Goal: Task Accomplishment & Management: Complete application form

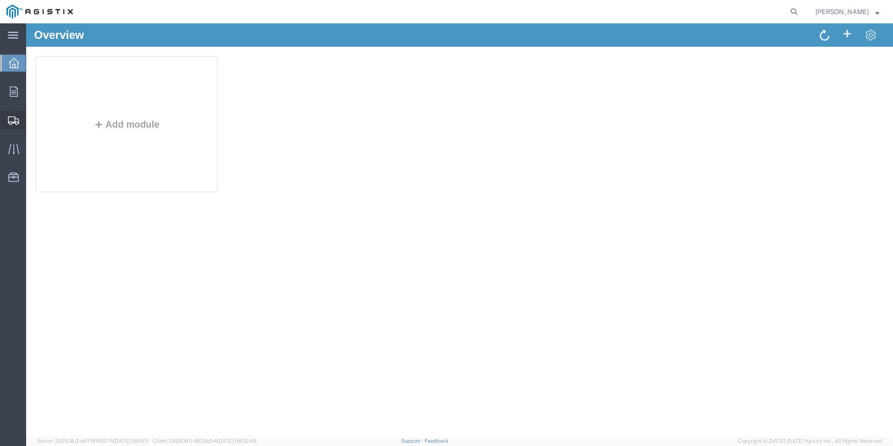
click at [0, 0] on span "Create Shipment" at bounding box center [0, 0] width 0 height 0
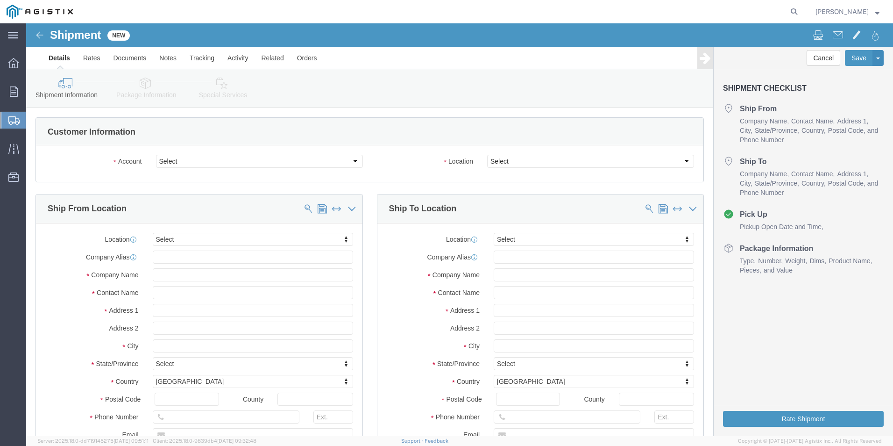
select select
click select "Select [PERSON_NAME] Manufacturing Co PG&E"
select select "9596"
click select "Select [PERSON_NAME] Manufacturing Co PG&E"
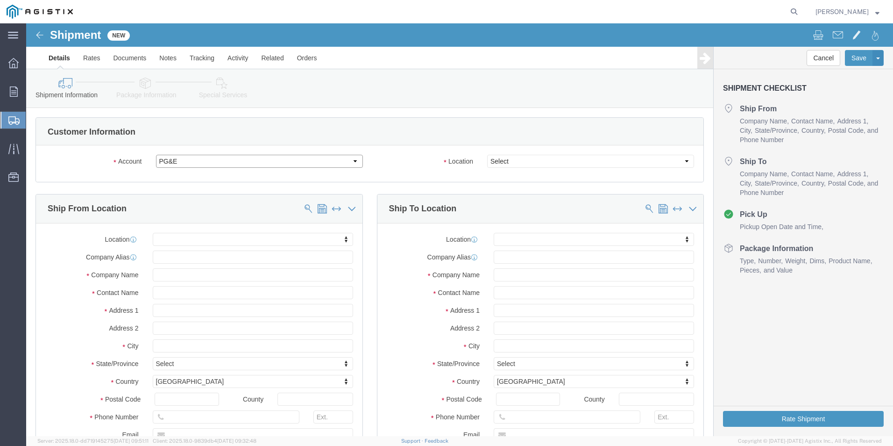
select select "PURCHORD"
select select
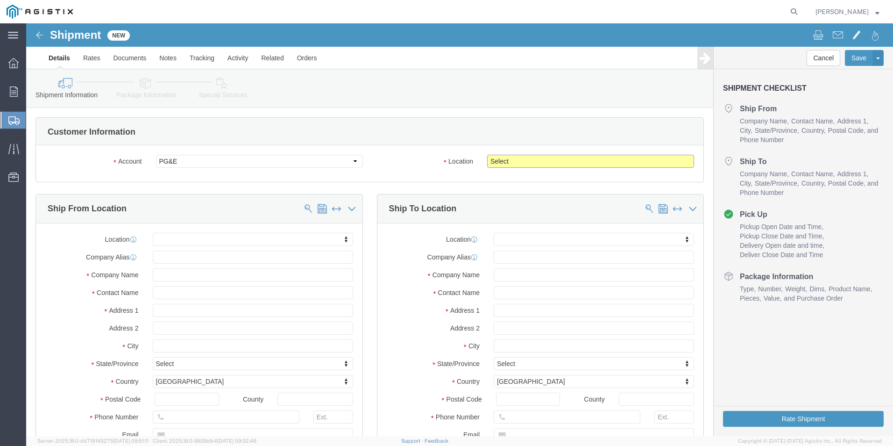
click select "Select All Others [GEOGRAPHIC_DATA] [GEOGRAPHIC_DATA] [GEOGRAPHIC_DATA] [GEOGRA…"
select select "19745"
click select "Select All Others [GEOGRAPHIC_DATA] [GEOGRAPHIC_DATA] [GEOGRAPHIC_DATA] [GEOGRA…"
click input "text"
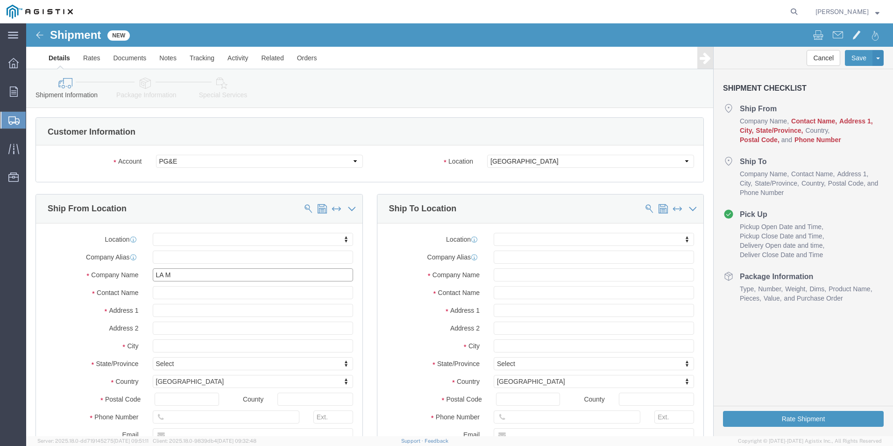
type input "LA"
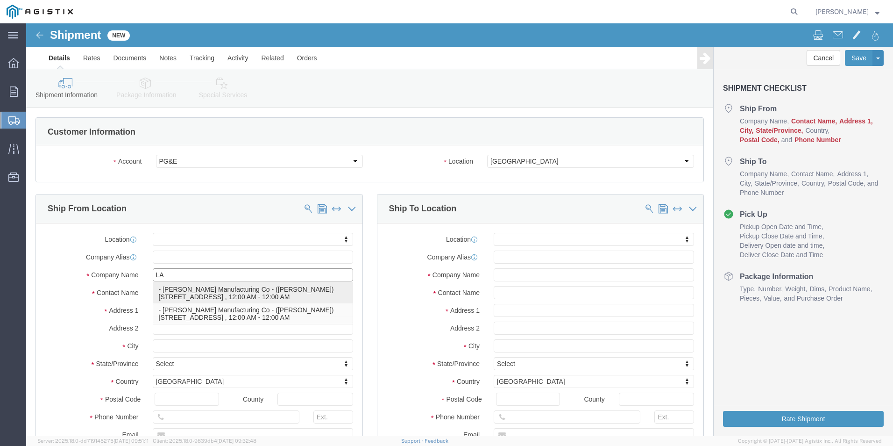
click p "- [PERSON_NAME] Manufacturing Co - ([PERSON_NAME]) [STREET_ADDRESS] , 12:00 AM …"
select select
type input "[STREET_ADDRESS]"
type input "60018"
type input "[US_STATE]"
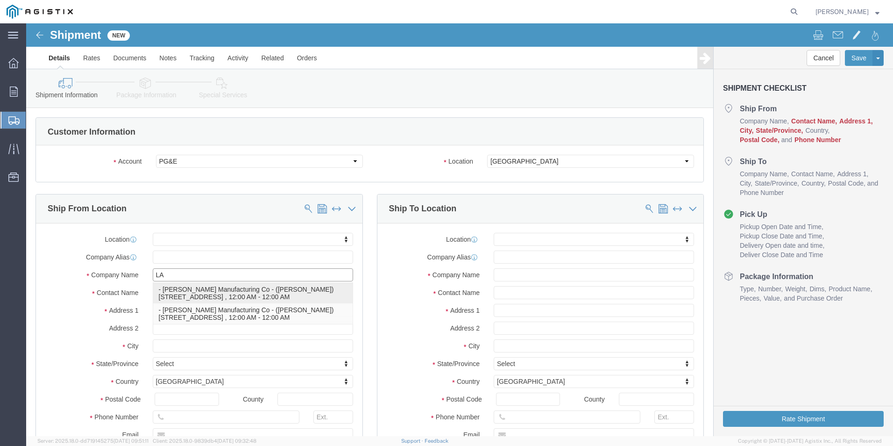
type input "[PHONE_NUMBER]"
type input "[EMAIL_ADDRESS][DOMAIN_NAME]"
checkbox input "true"
type input "[PERSON_NAME] Manufacturing Co"
type input "[PERSON_NAME]"
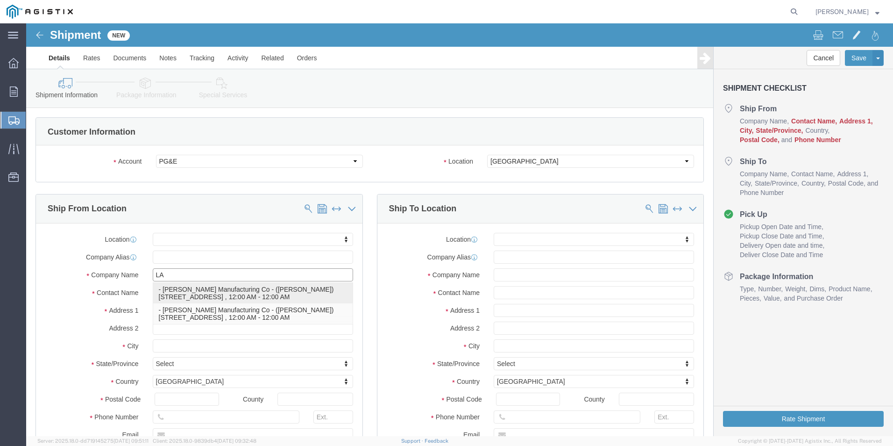
type input "Des Plaines"
select select "IL"
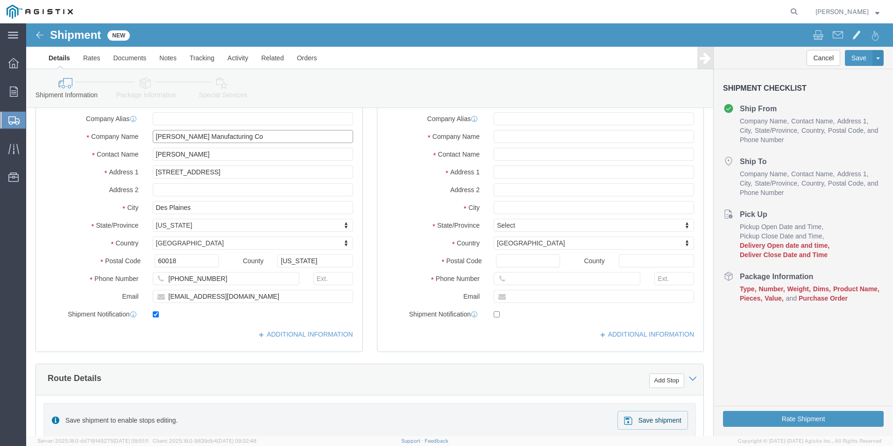
scroll to position [140, 0]
type input "[PERSON_NAME] Manufacturing Co"
click input "text"
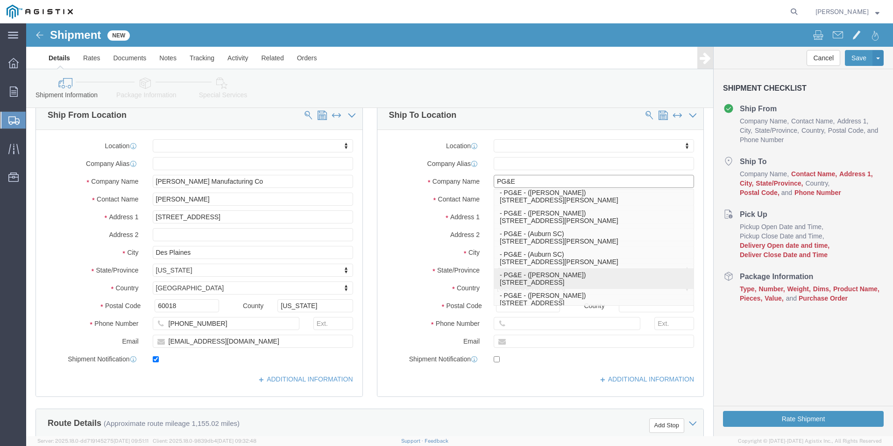
scroll to position [0, 0]
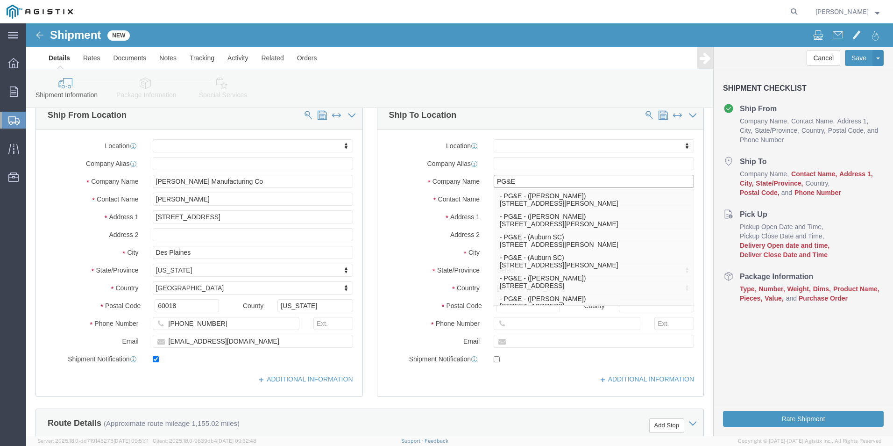
type input "PG&E"
click label "Company Name"
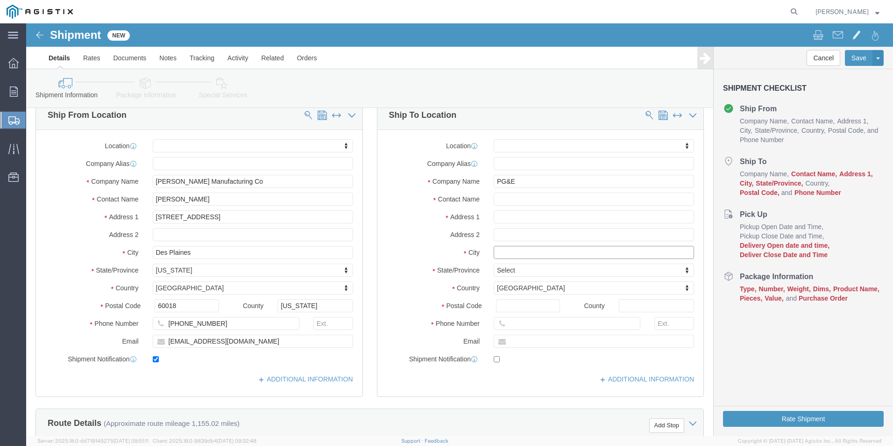
click input "text"
type input "FRENSO"
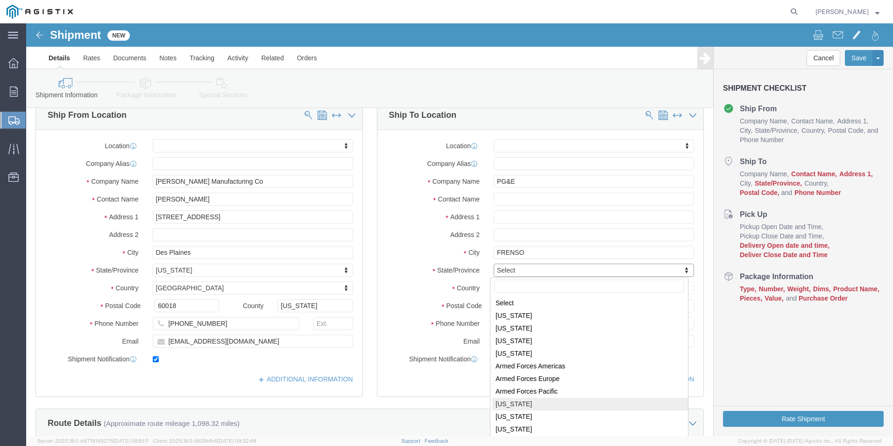
select select
select select "CA"
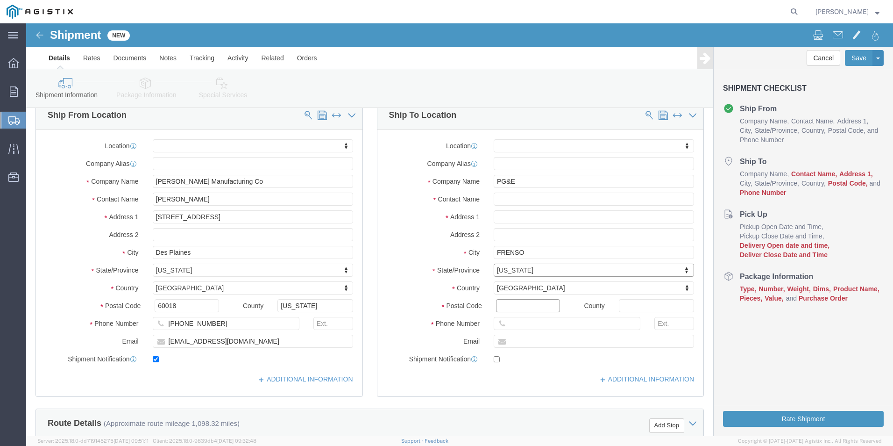
click input "Postal Code"
type input "93725"
select select
click input "text"
type input "[STREET_ADDRESS]"
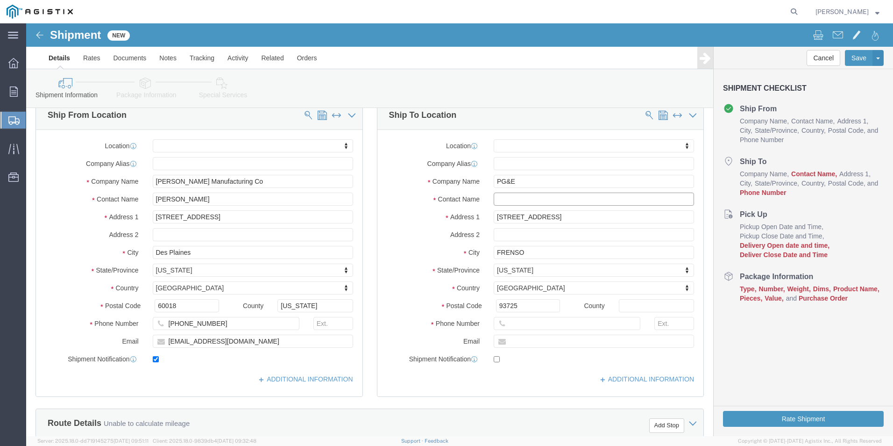
select select
click input "text"
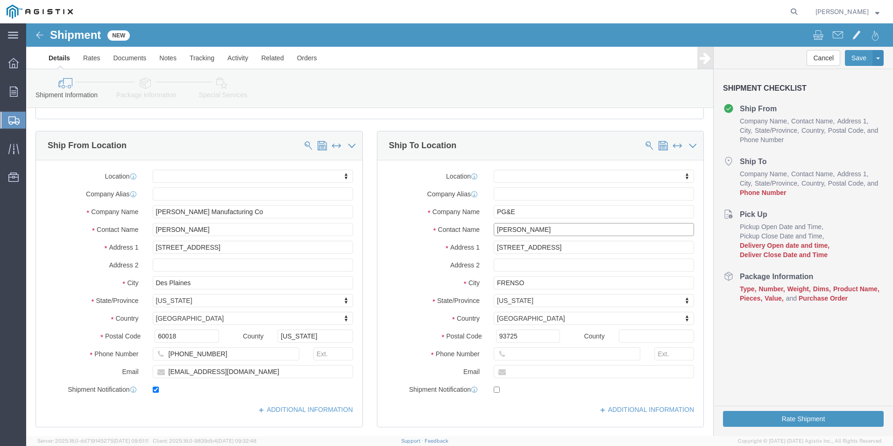
scroll to position [47, 0]
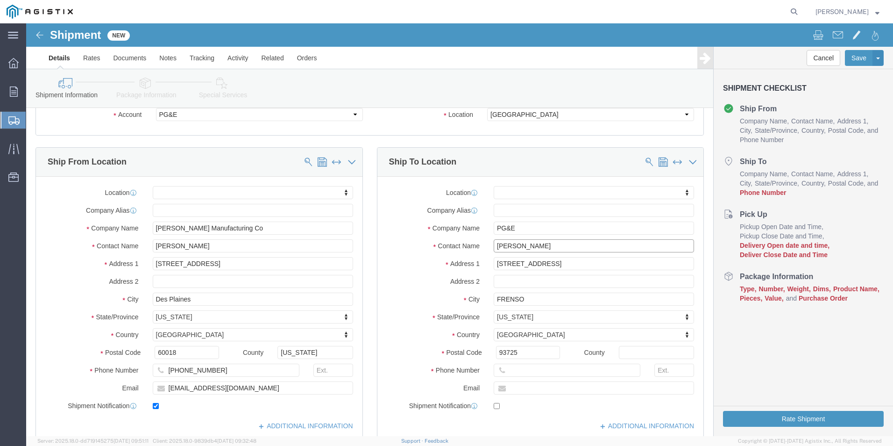
type input "[PERSON_NAME]"
click input "text"
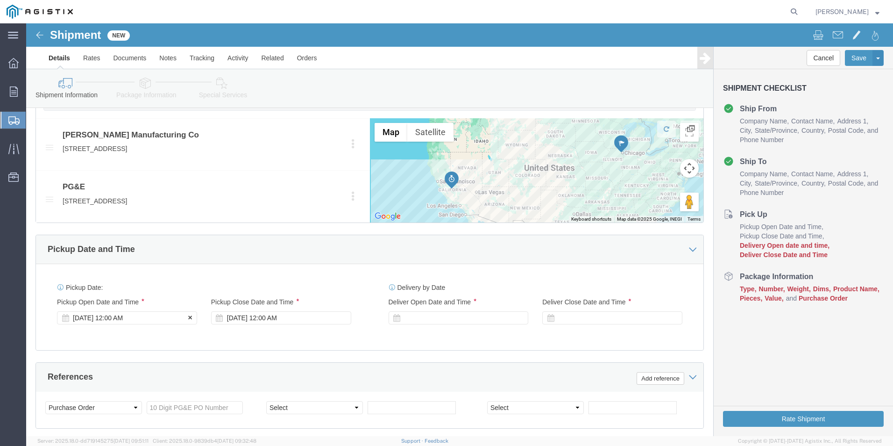
scroll to position [467, 0]
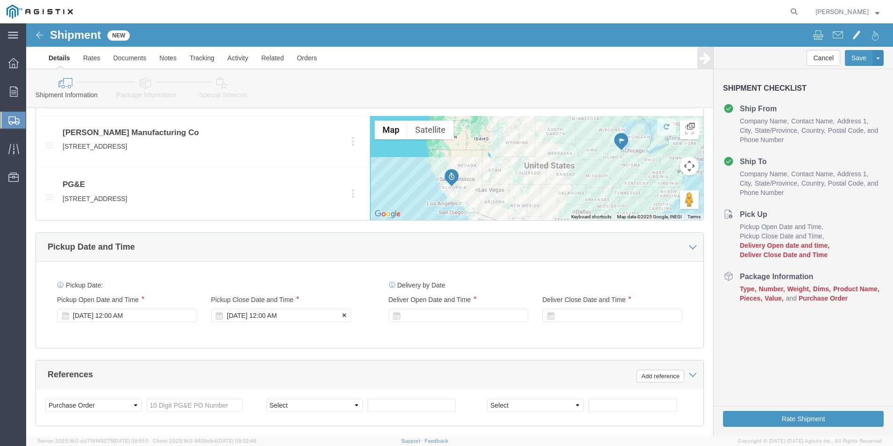
type input "[PHONE_NUMBER]"
click div "[DATE] 12:00 AM"
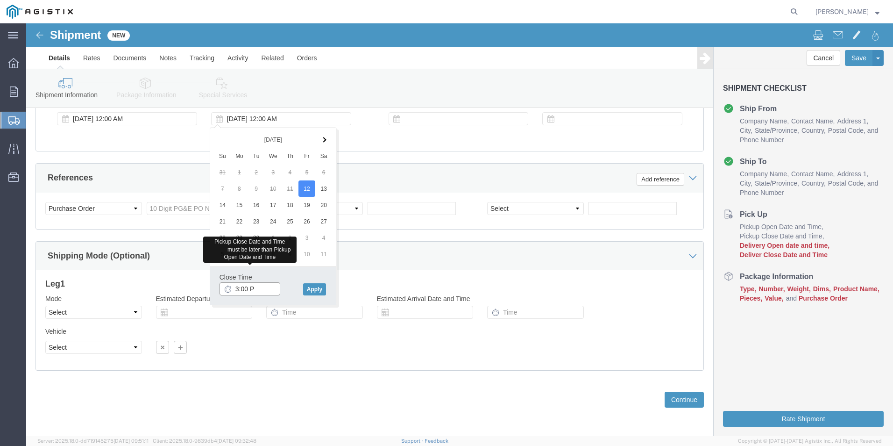
type input "3:00 PM"
click button "Apply"
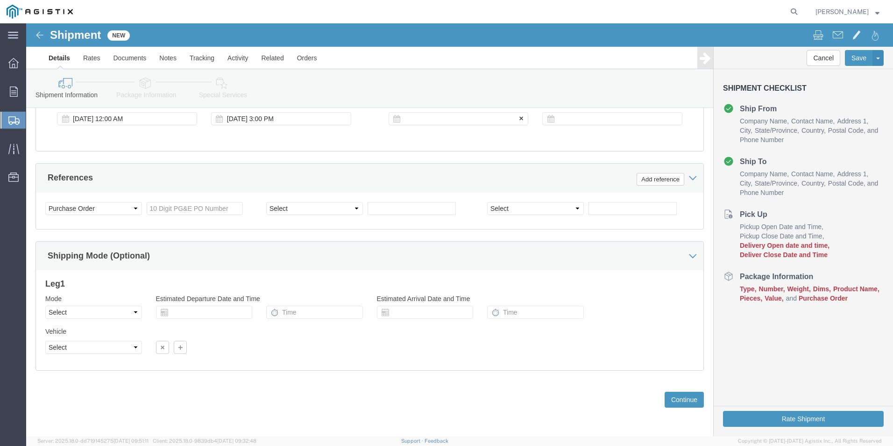
click div
click input "4:00 PM"
type input "8:00 AM"
click button "Apply"
click div
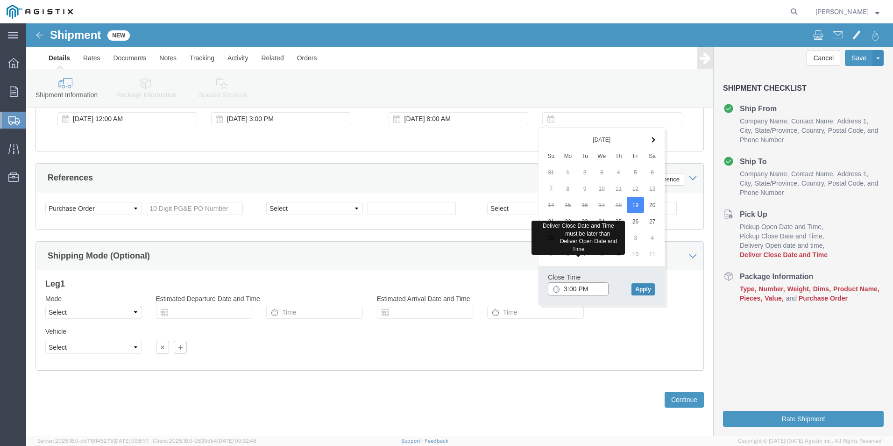
type input "3:00 PM"
click button "Apply"
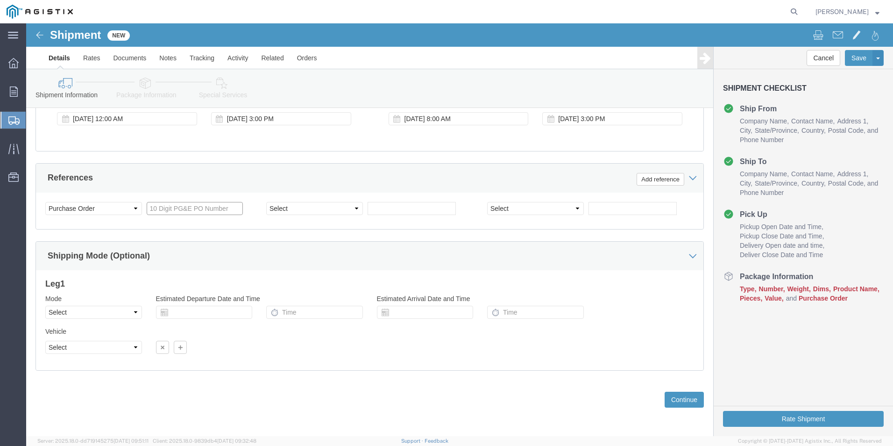
click input "text"
type input "2701225712"
click select "Select Air Less than Truckload Multi-Leg Ocean Freight Rail Small Parcel Truckl…"
select select "LTL"
click select "Select Air Less than Truckload Multi-Leg Ocean Freight Rail Small Parcel Truckl…"
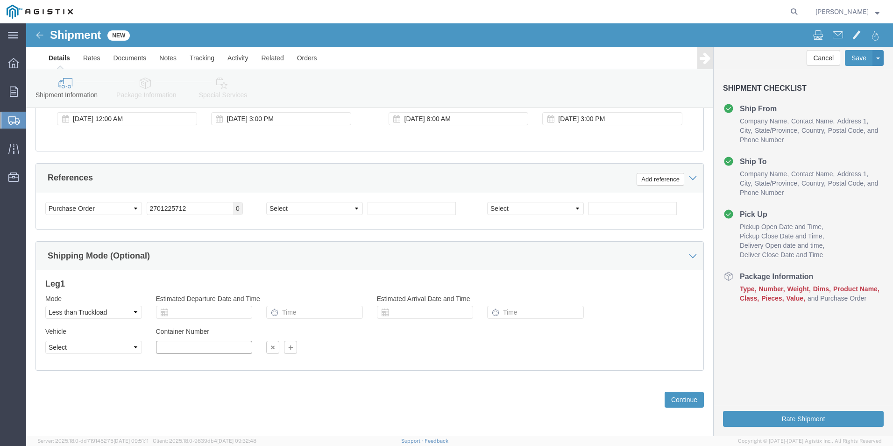
click input "text"
type input "1"
click button "Continue"
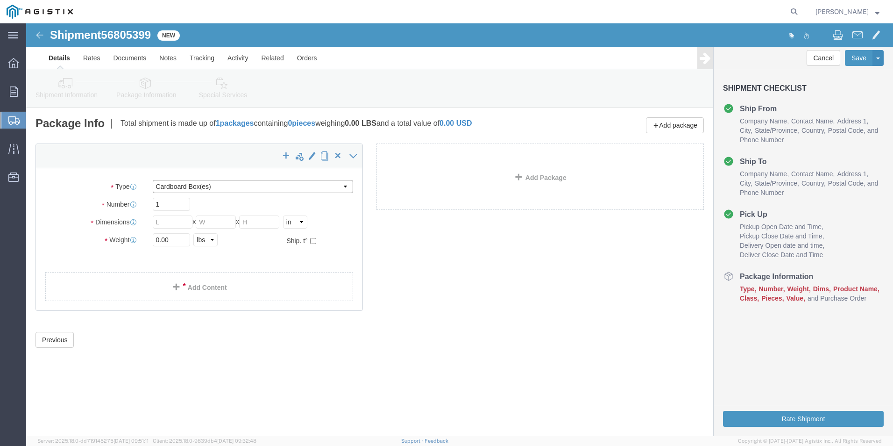
drag, startPoint x: 192, startPoint y: 185, endPoint x: 166, endPoint y: 162, distance: 35.1
click select "Select Bulk Bundle(s) Cardboard Box(es) Carton(s) Crate(s) Drum(s) (Fiberboard)…"
select select "PSNS"
click select "Select Bulk Bundle(s) Cardboard Box(es) Carton(s) Crate(s) Drum(s) (Fiberboard)…"
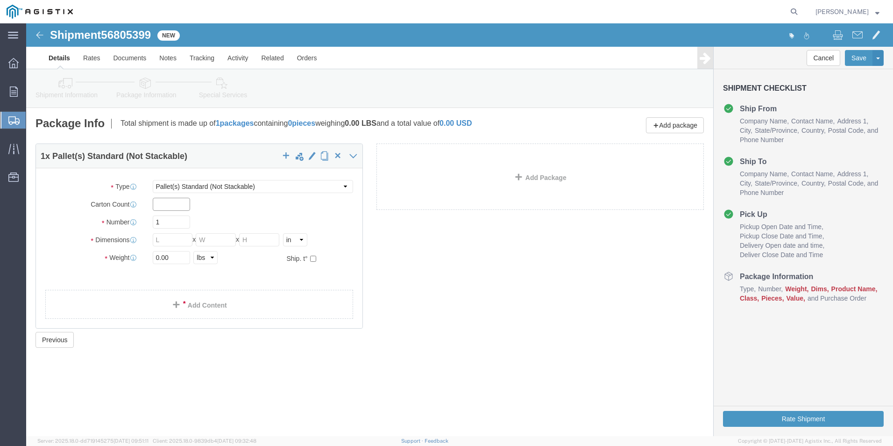
click input "text"
type input "1"
type input "24"
type input "21"
type input "35"
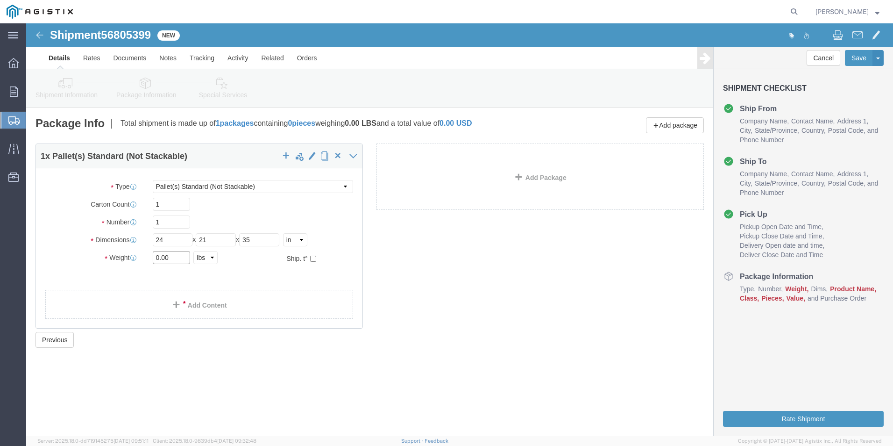
drag, startPoint x: 148, startPoint y: 234, endPoint x: 84, endPoint y: 235, distance: 64.0
click div "Weight 0.00 Select kgs lbs Ship. t°"
type input "166"
click link "Add Content"
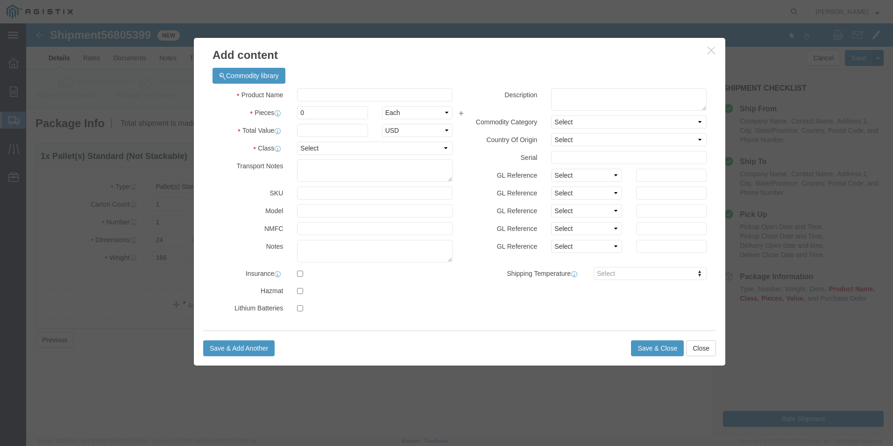
click div "Commodity library"
click input "text"
type input "BATTERY CHARGER"
drag, startPoint x: 312, startPoint y: 107, endPoint x: 235, endPoint y: 106, distance: 76.6
drag, startPoint x: 323, startPoint y: 110, endPoint x: 195, endPoint y: 107, distance: 128.0
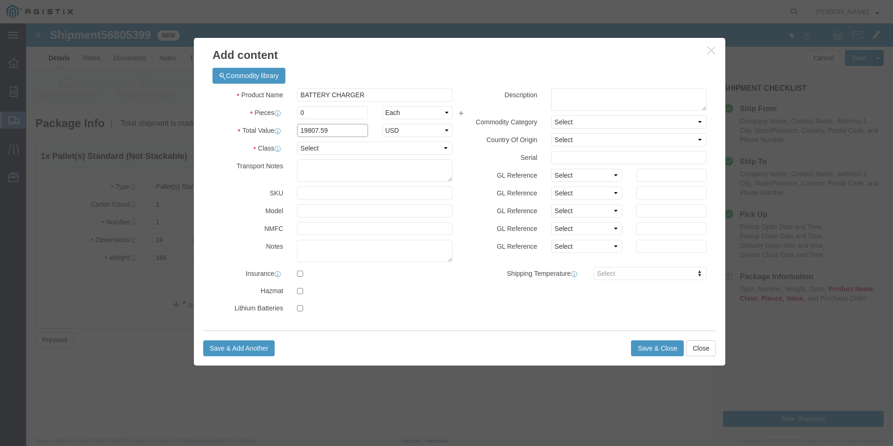
click div "Total Value 19807.59 Select ADP AED AFN ALL AMD AOA ARS ATS AUD AWG AZN BAM BBD…"
type input "5254.54"
drag, startPoint x: 286, startPoint y: 88, endPoint x: 261, endPoint y: 88, distance: 24.8
click div "Pieces 0 Select Bag Barrels 100Board Feet Bottle Box Blister Pack Carats Can Ca…"
type input "1"
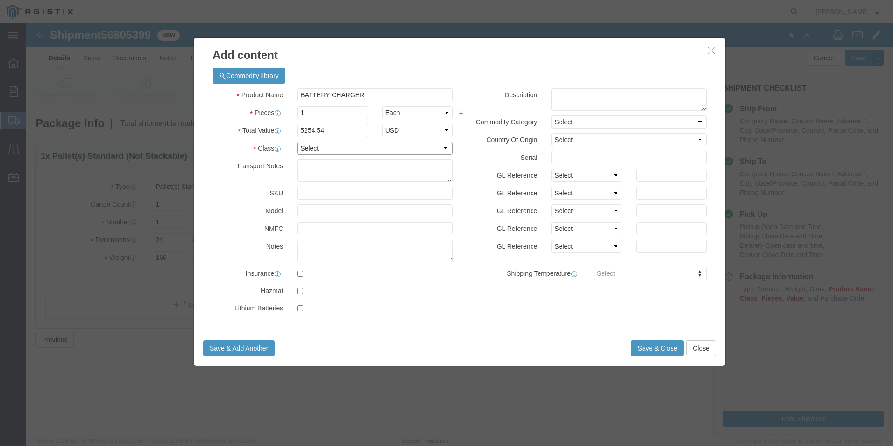
click select "Select 50 55 60 65 70 85 92.5 100 125 175 250 300 400"
select select "70"
click select "Select 50 55 60 65 70 85 92.5 100 125 175 250 300 400"
click button "Save & Close"
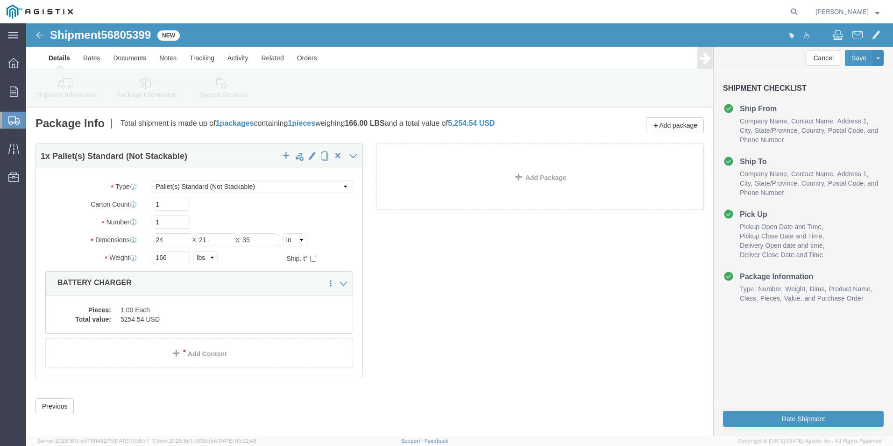
scroll to position [7, 0]
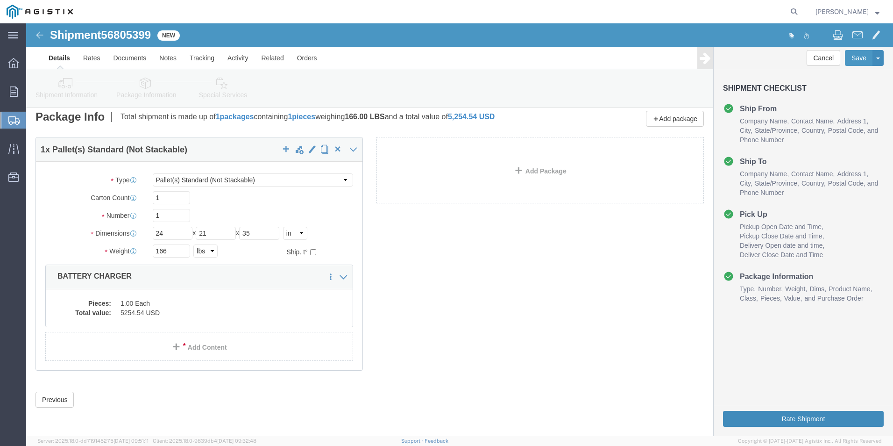
click button "Rate Shipment"
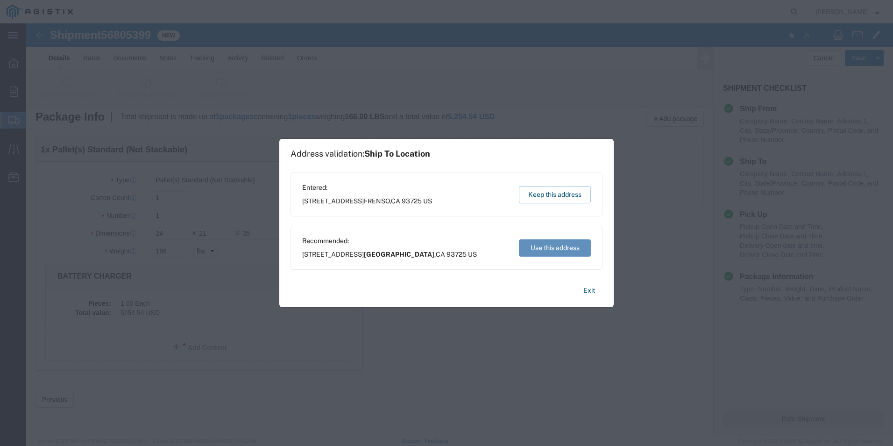
click at [543, 251] on button "Use this address" at bounding box center [555, 247] width 72 height 17
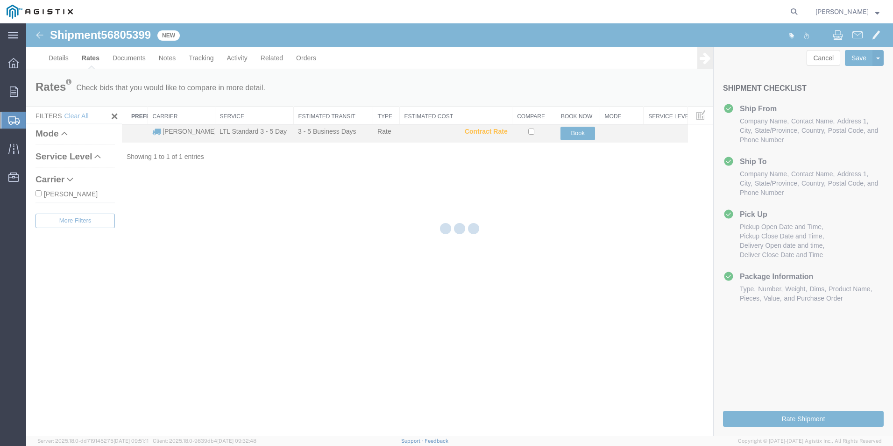
scroll to position [0, 0]
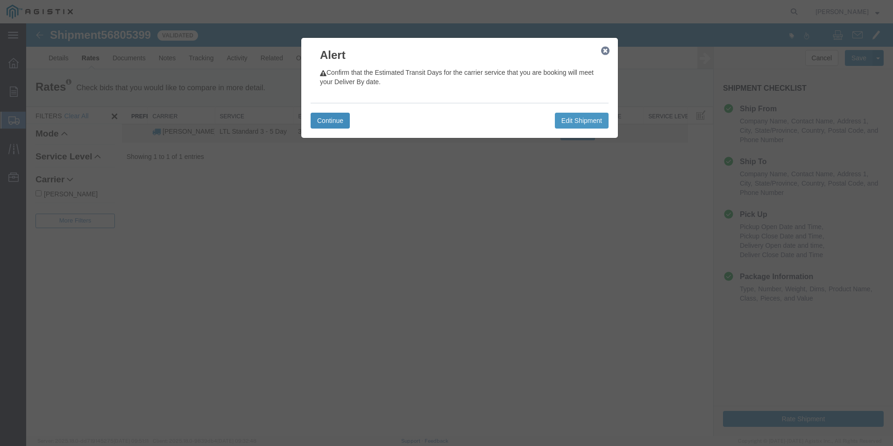
click at [329, 119] on button "Continue" at bounding box center [330, 121] width 39 height 16
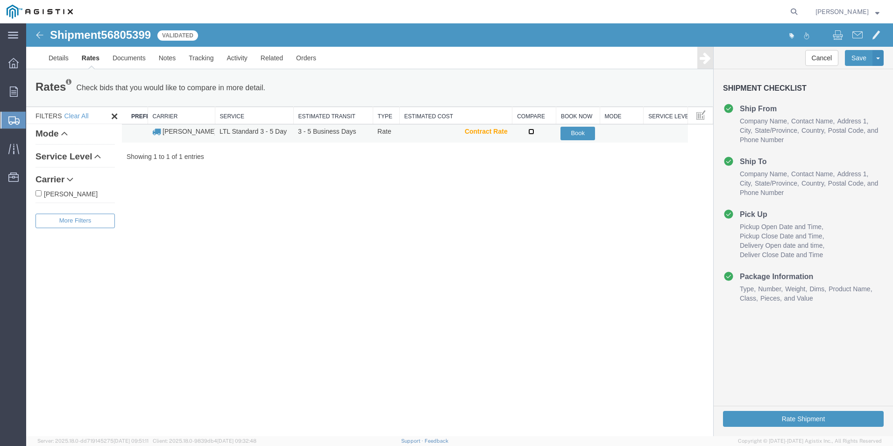
click at [534, 133] on input "checkbox" at bounding box center [531, 131] width 6 height 6
checkbox input "true"
click at [576, 134] on button "Book" at bounding box center [578, 134] width 35 height 14
